Goal: Navigation & Orientation: Find specific page/section

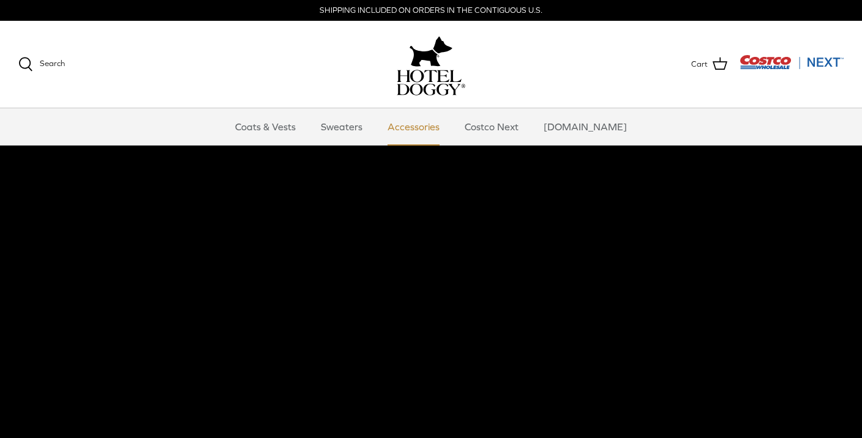
click at [429, 131] on link "Accessories" at bounding box center [413, 126] width 74 height 37
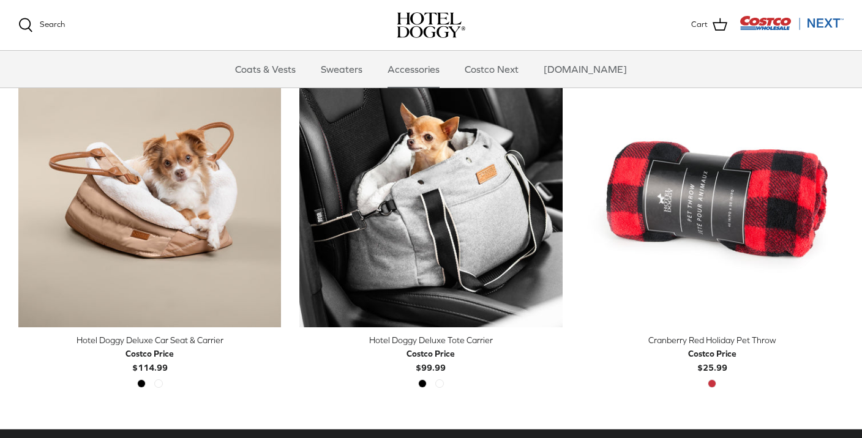
scroll to position [311, 0]
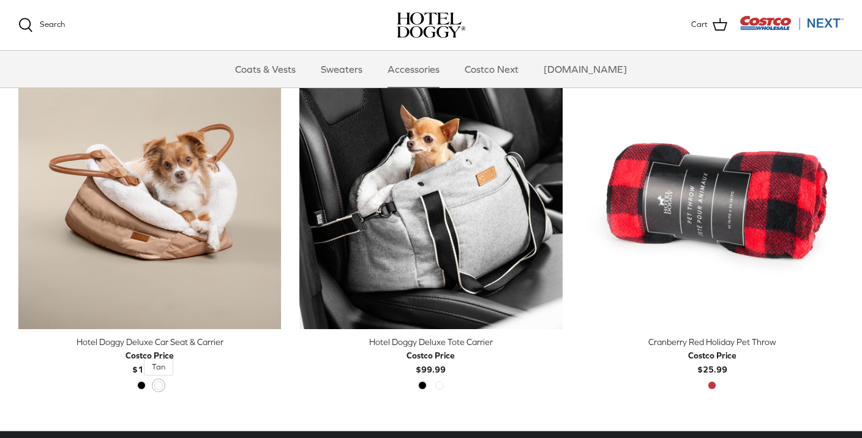
click at [157, 385] on span "Tan" at bounding box center [158, 385] width 9 height 9
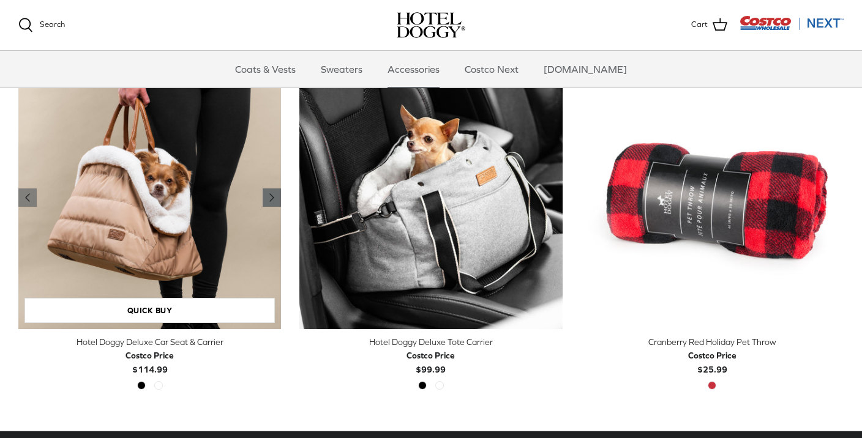
click at [269, 198] on icon "Right" at bounding box center [271, 197] width 15 height 15
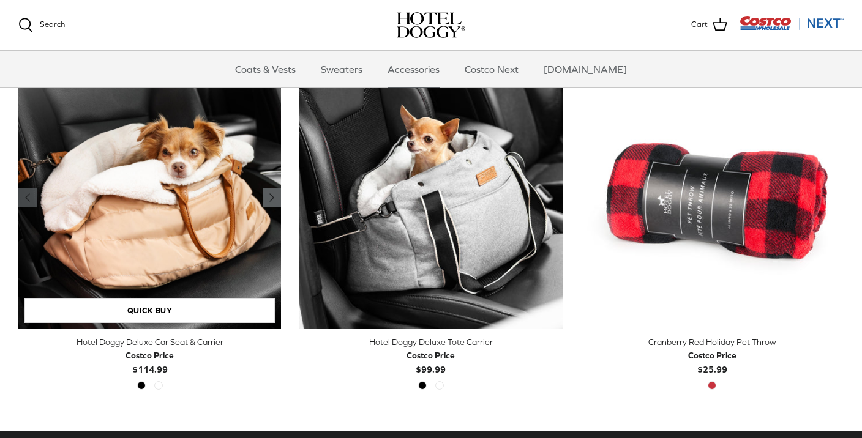
click at [271, 197] on polyline "Previous" at bounding box center [272, 197] width 4 height 7
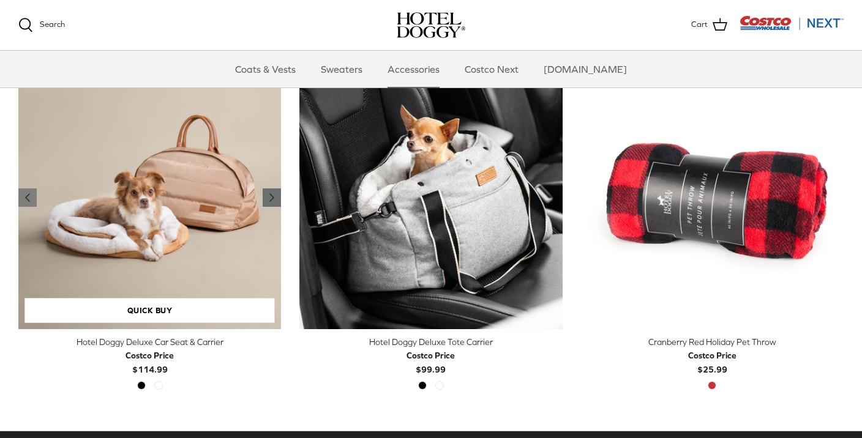
click at [267, 195] on icon "Right" at bounding box center [271, 197] width 15 height 15
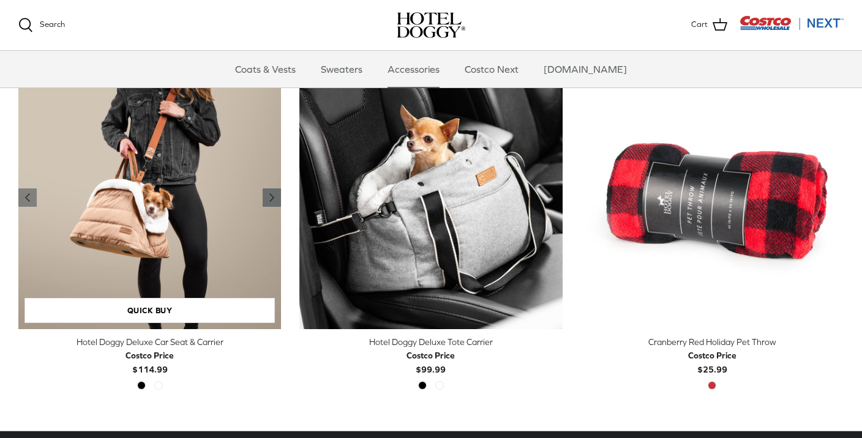
click at [267, 195] on icon "Right" at bounding box center [271, 197] width 15 height 15
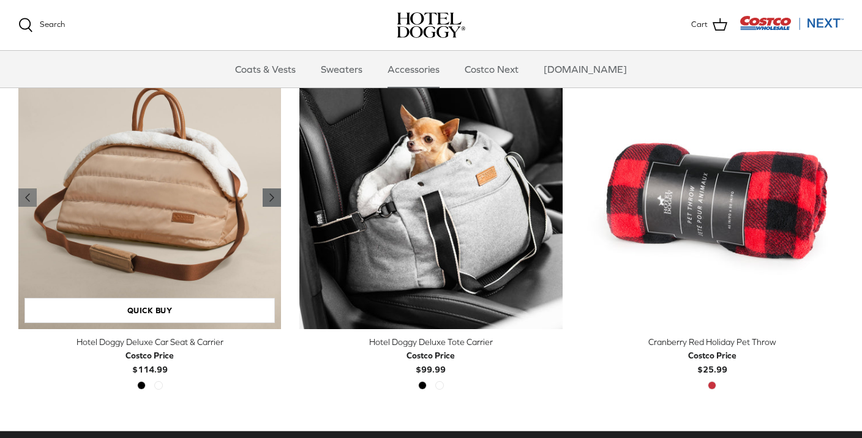
click at [267, 195] on icon "Right" at bounding box center [271, 197] width 15 height 15
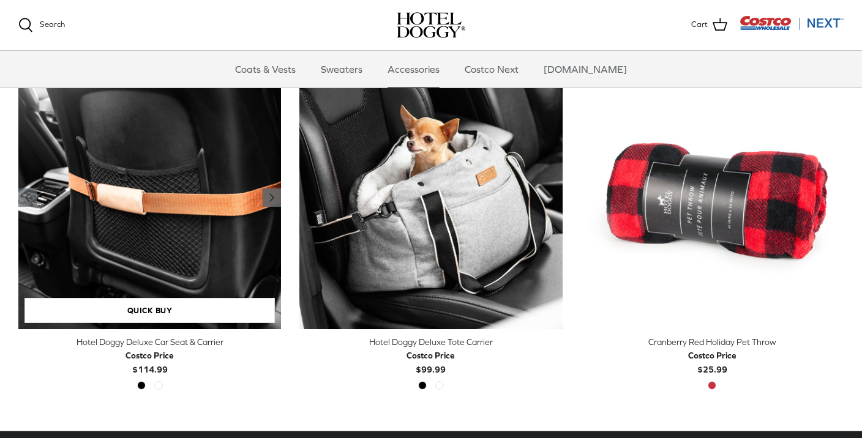
click at [267, 196] on icon "Right" at bounding box center [271, 197] width 15 height 15
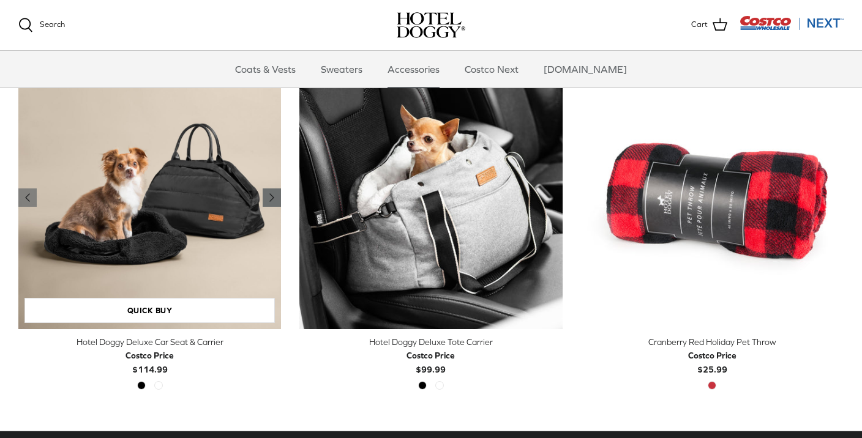
click at [267, 196] on icon "Right" at bounding box center [271, 197] width 15 height 15
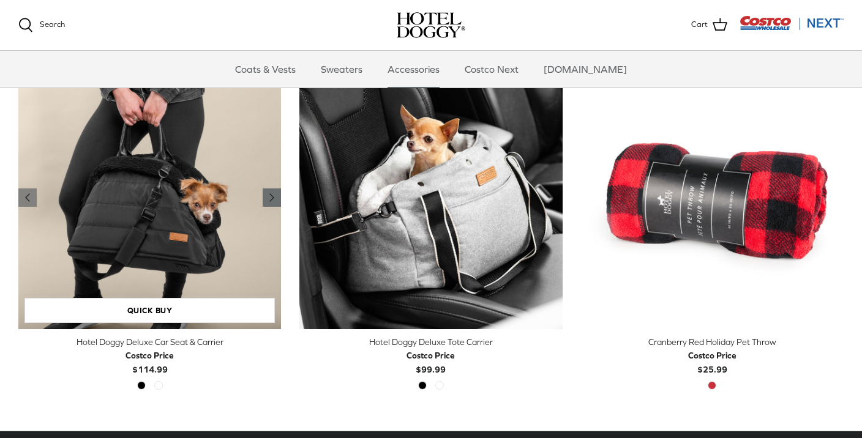
click at [267, 196] on icon "Right" at bounding box center [271, 197] width 15 height 15
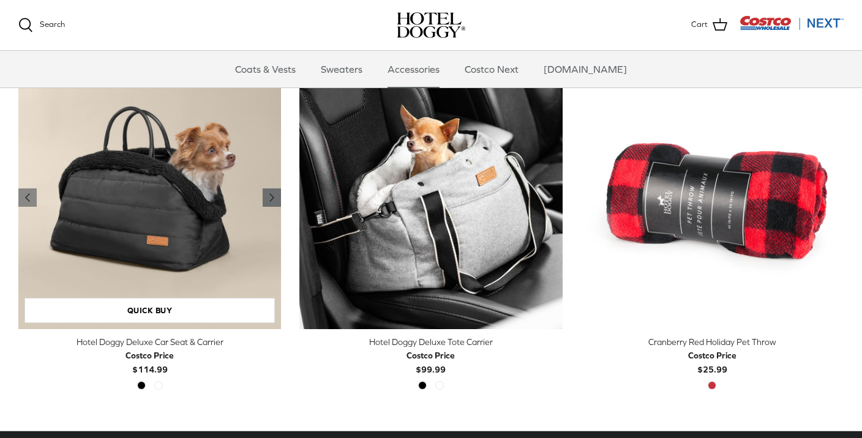
click at [267, 196] on icon "Right" at bounding box center [271, 197] width 15 height 15
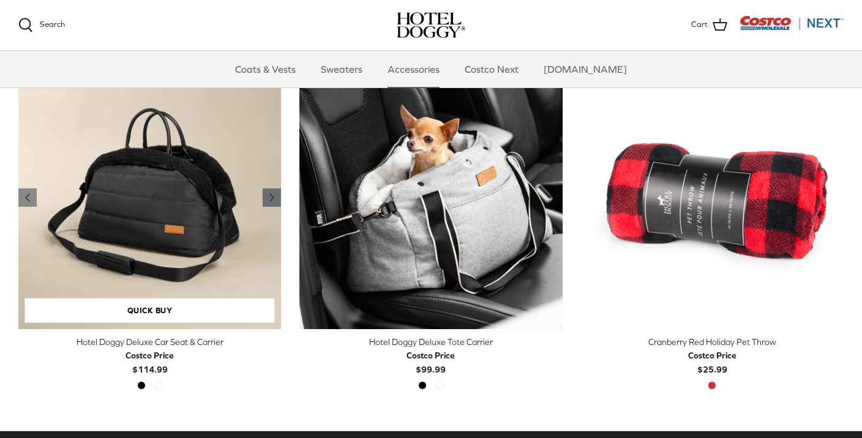
click at [267, 196] on icon "Right" at bounding box center [271, 197] width 15 height 15
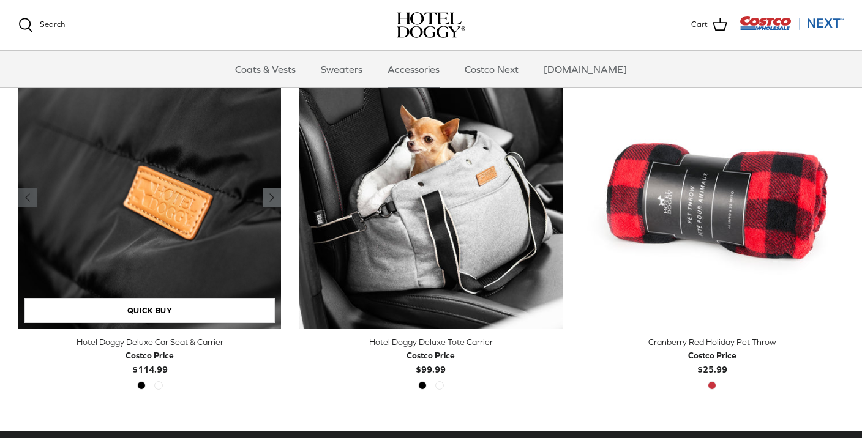
click at [267, 196] on icon "Right" at bounding box center [271, 197] width 15 height 15
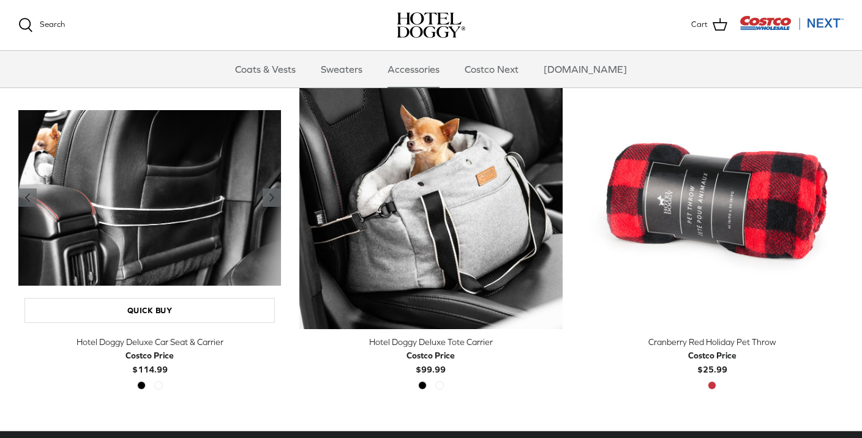
click at [267, 196] on icon "Right" at bounding box center [271, 197] width 15 height 15
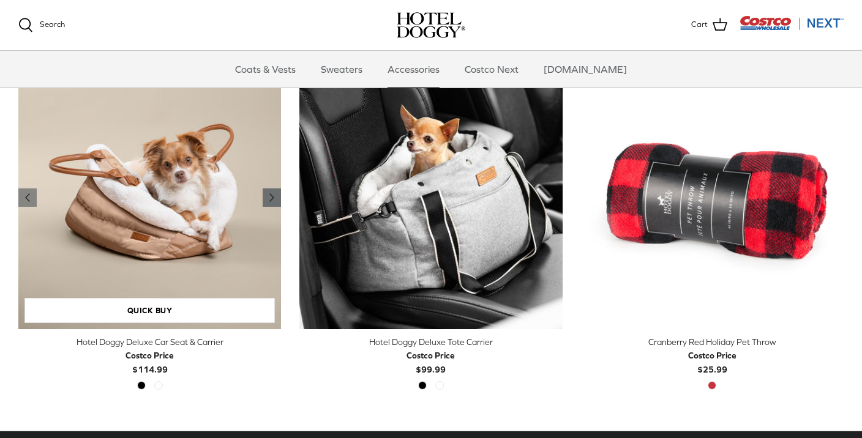
click at [274, 192] on icon "Right" at bounding box center [271, 197] width 15 height 15
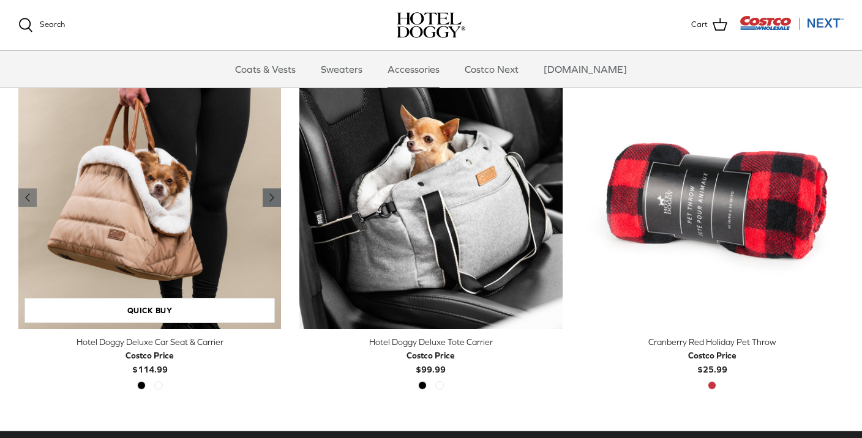
click at [274, 192] on icon "Right" at bounding box center [271, 197] width 15 height 15
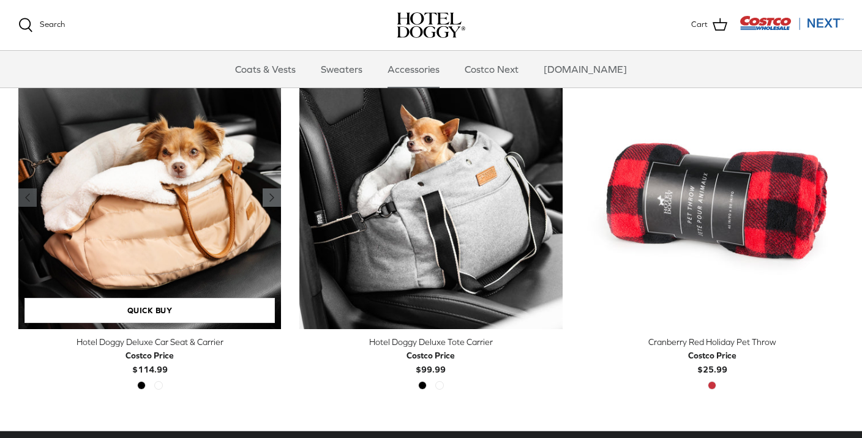
click at [274, 192] on icon "Right" at bounding box center [271, 197] width 15 height 15
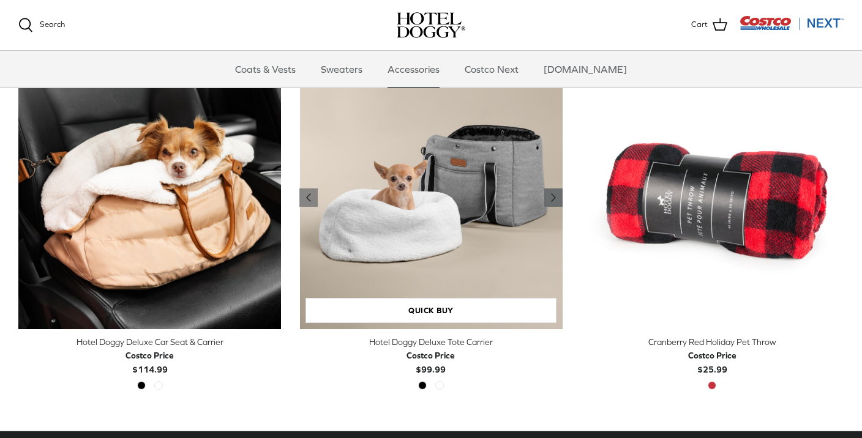
click at [552, 201] on icon "Right" at bounding box center [553, 197] width 15 height 15
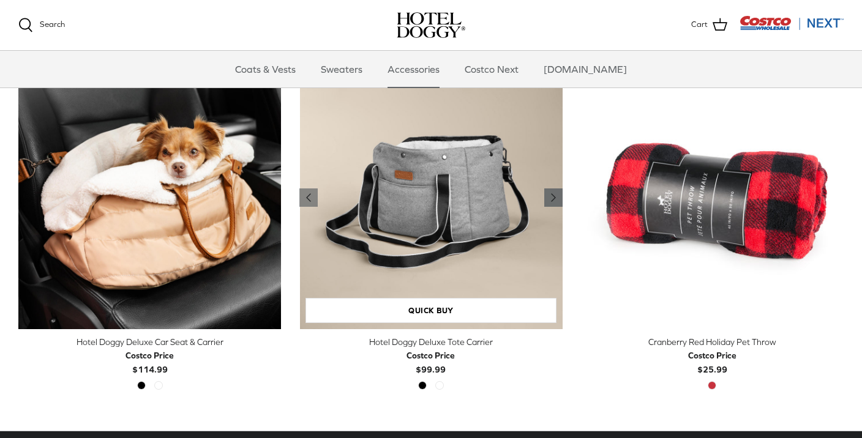
click at [552, 201] on icon "Right" at bounding box center [553, 197] width 15 height 15
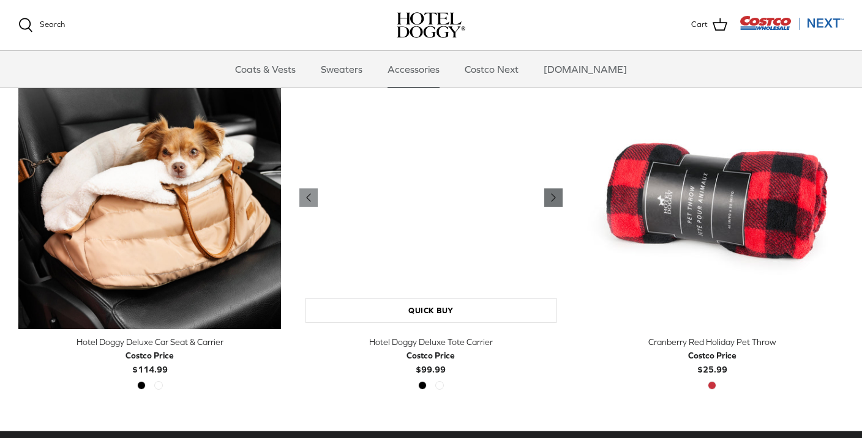
click at [552, 201] on icon "Right" at bounding box center [553, 197] width 15 height 15
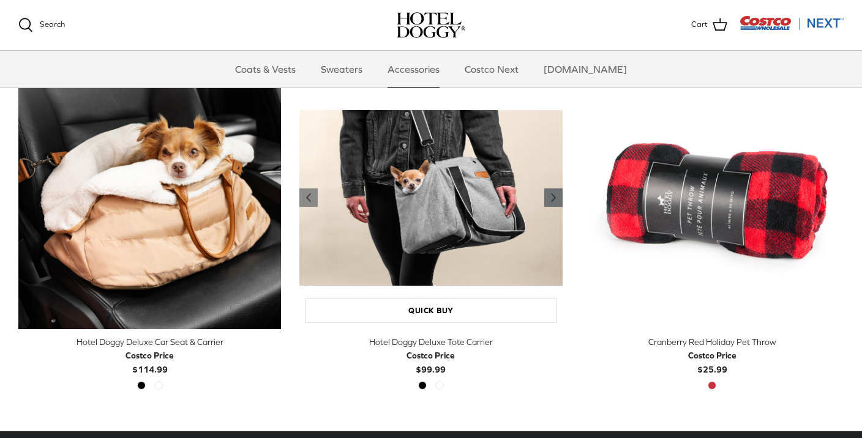
click at [552, 201] on icon "Right" at bounding box center [553, 197] width 15 height 15
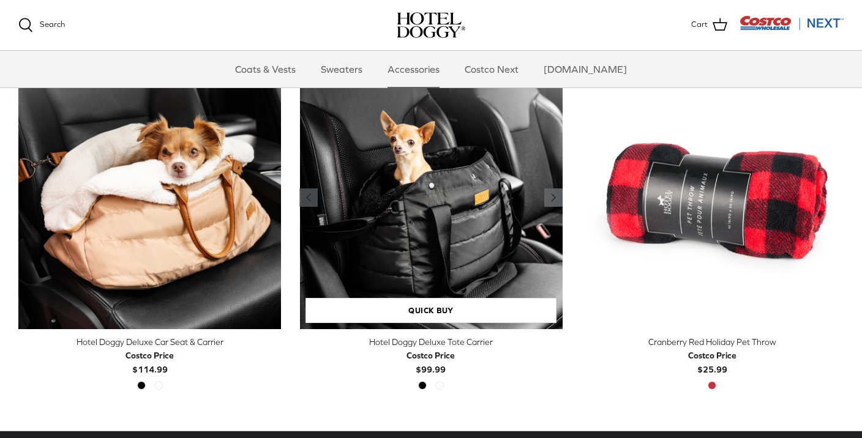
click at [552, 201] on icon "Right" at bounding box center [553, 197] width 15 height 15
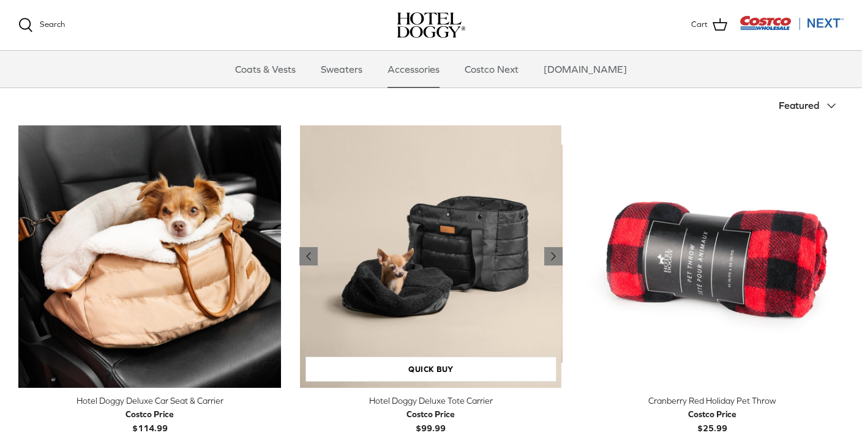
scroll to position [263, 0]
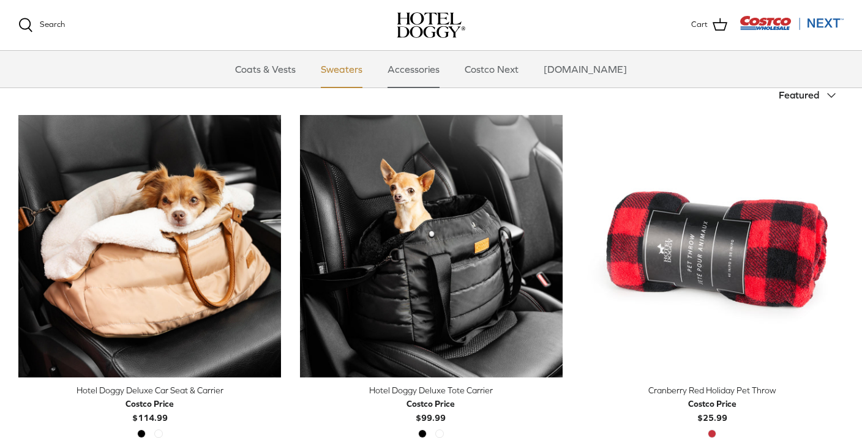
click at [354, 70] on link "Sweaters" at bounding box center [342, 69] width 64 height 37
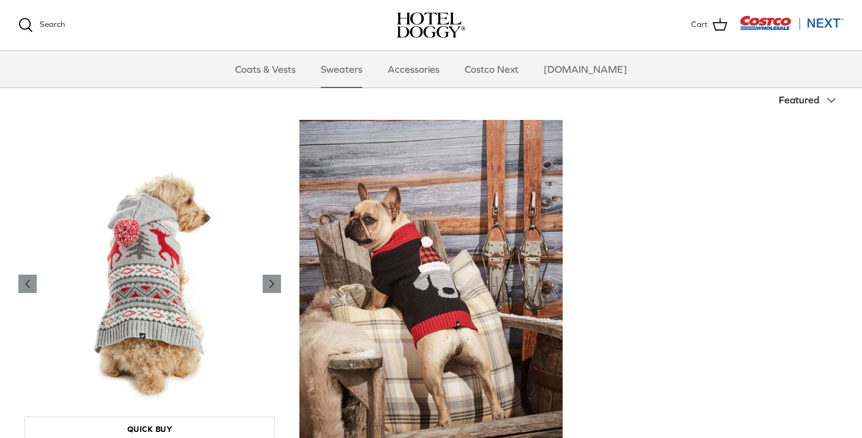
scroll to position [256, 0]
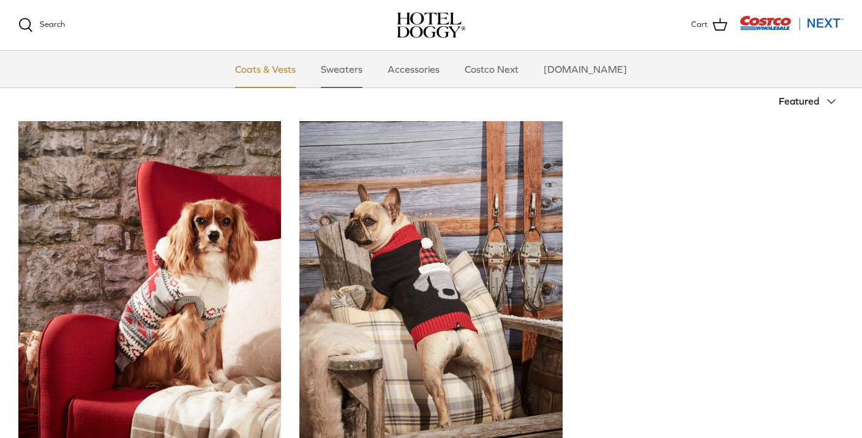
click at [283, 64] on link "Coats & Vests" at bounding box center [265, 69] width 83 height 37
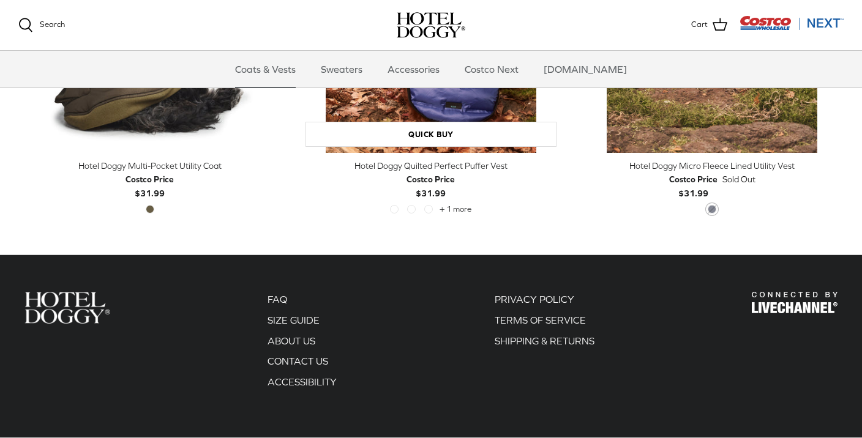
scroll to position [2387, 0]
